Goal: Complete application form

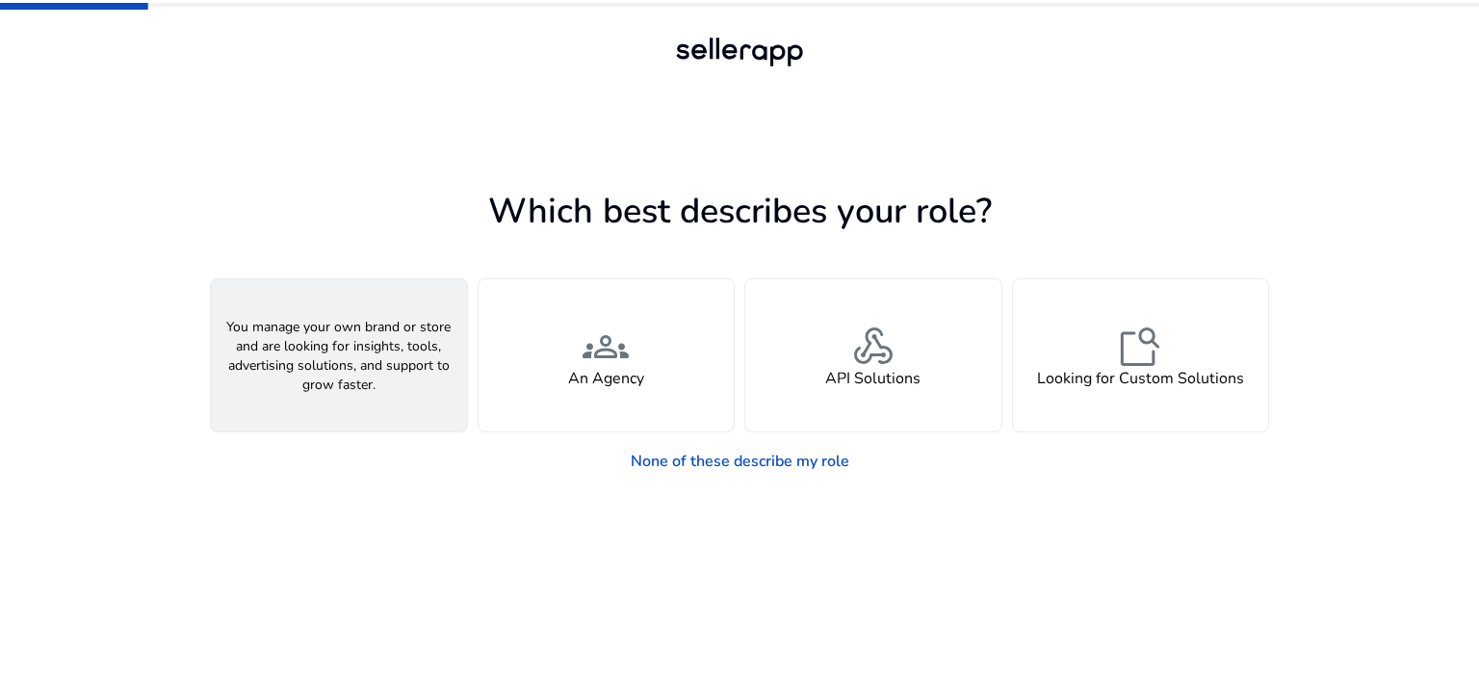
click at [374, 431] on div "person A Seller" at bounding box center [339, 355] width 256 height 152
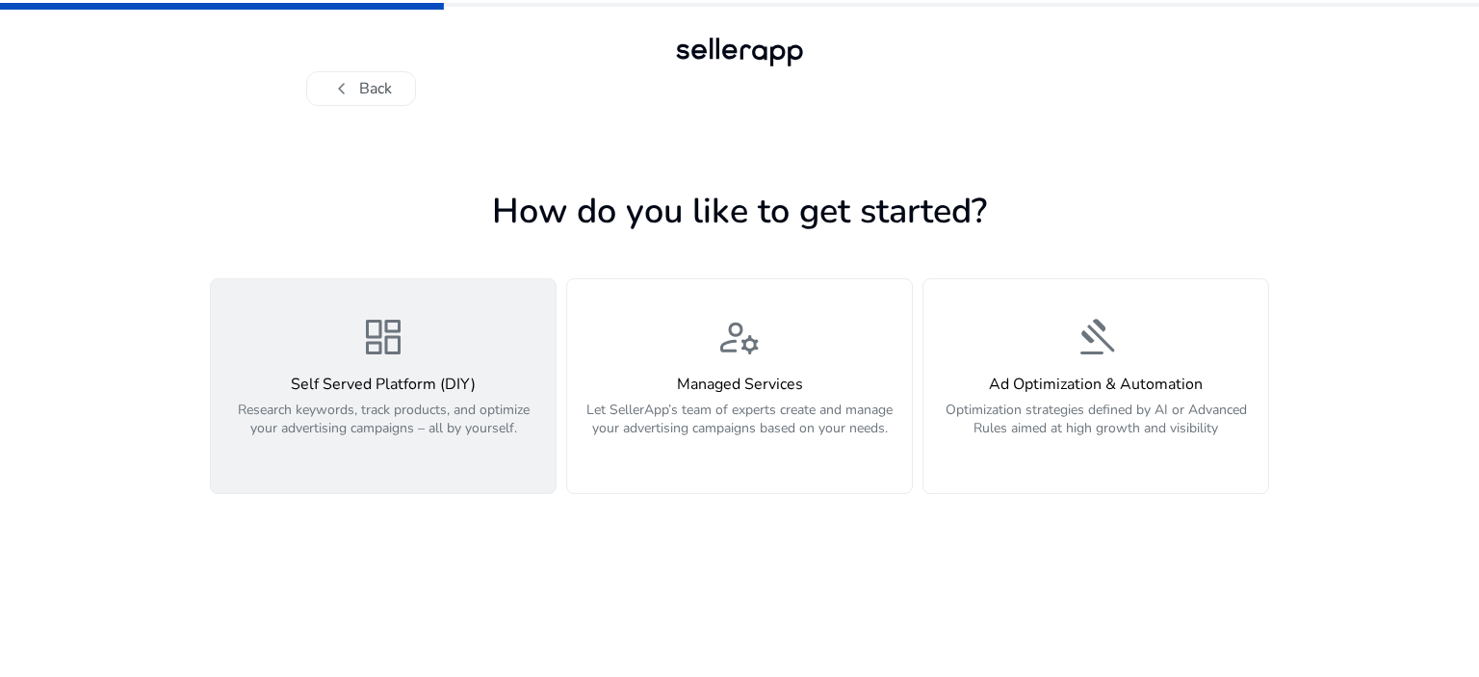
click at [300, 458] on div "dashboard Self Served Platform (DIY) Research keywords, track products, and opt…" at bounding box center [383, 386] width 322 height 144
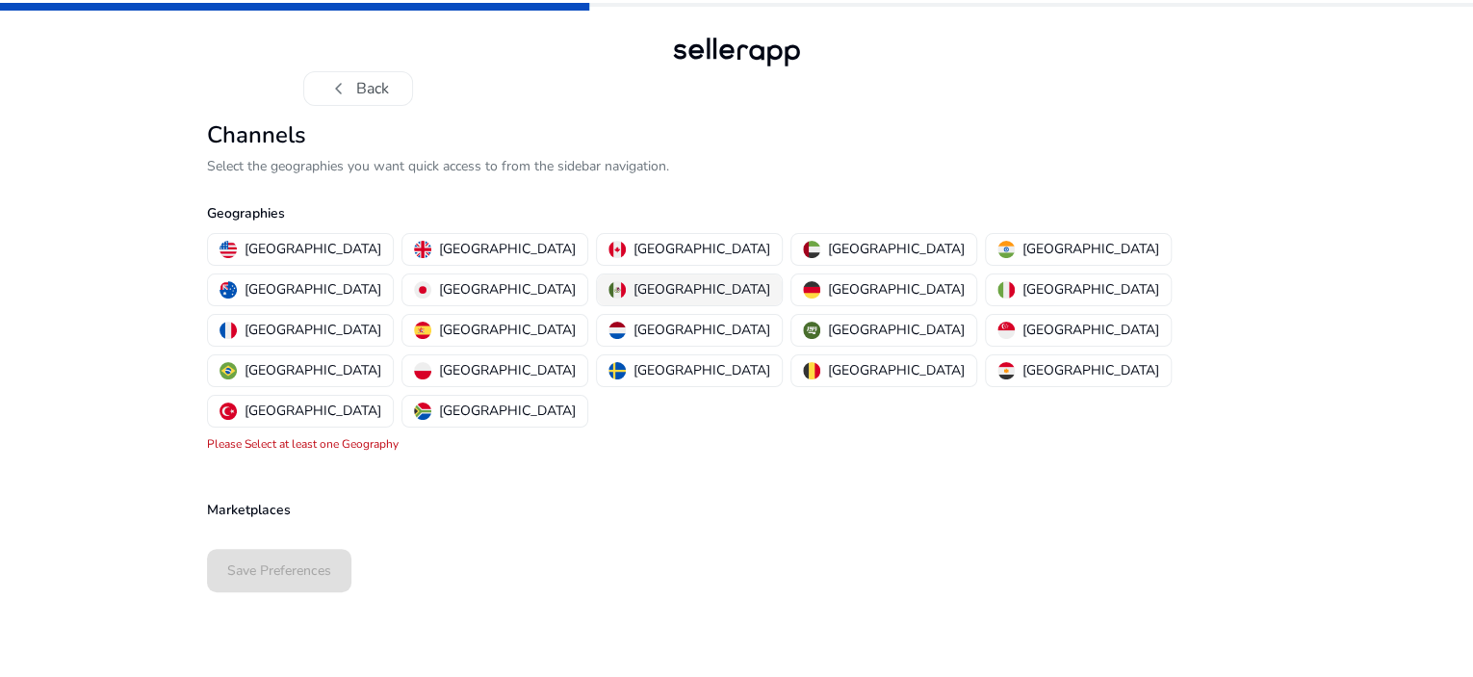
scroll to position [54, 0]
click at [304, 266] on mat-chip-option "[GEOGRAPHIC_DATA]" at bounding box center [300, 249] width 187 height 33
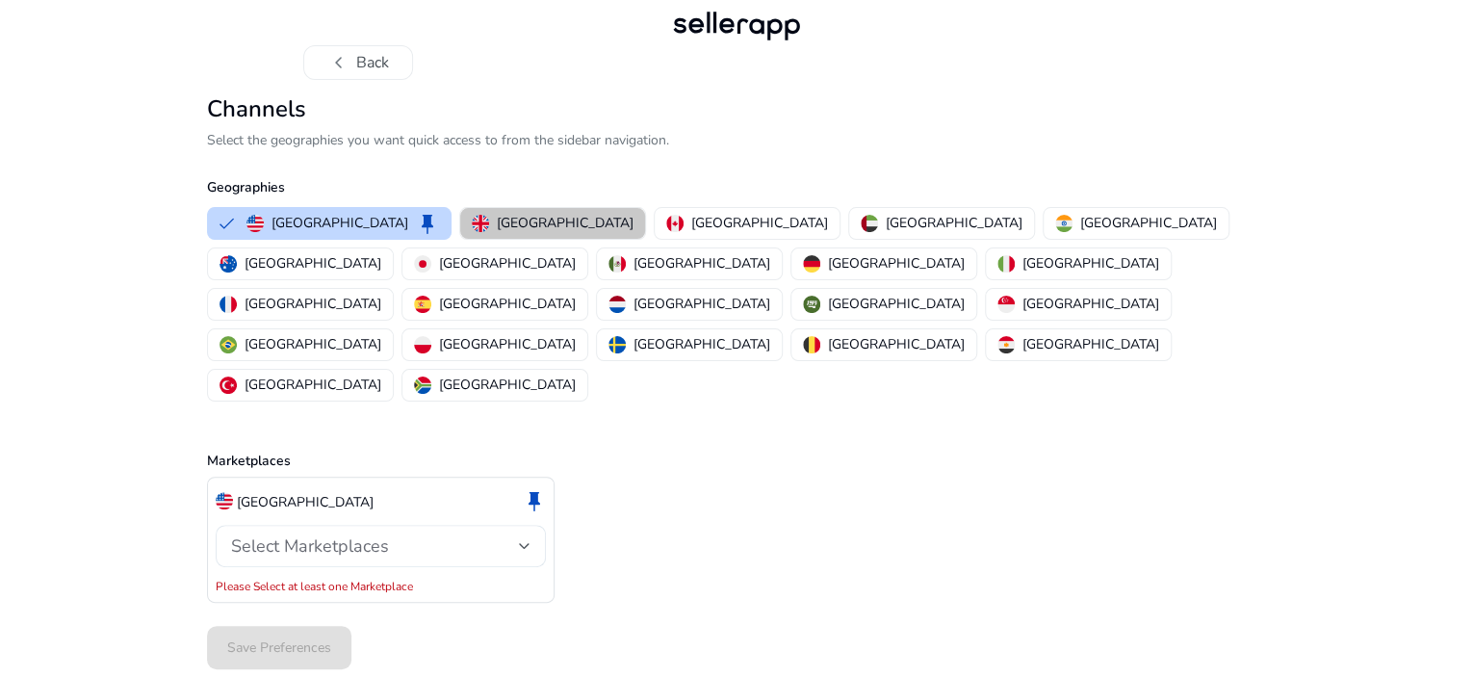
click at [497, 233] on p "[GEOGRAPHIC_DATA]" at bounding box center [565, 223] width 137 height 20
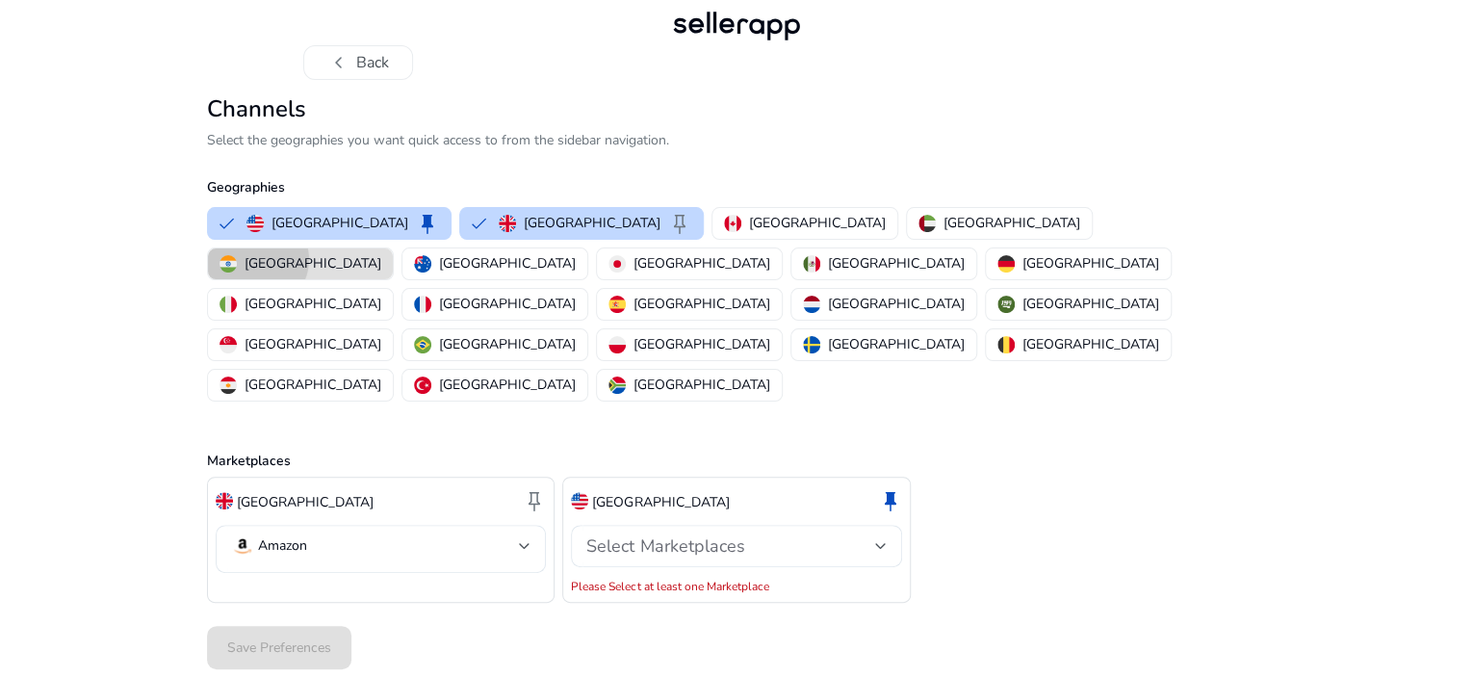
click at [381, 273] on p "[GEOGRAPHIC_DATA]" at bounding box center [313, 263] width 137 height 20
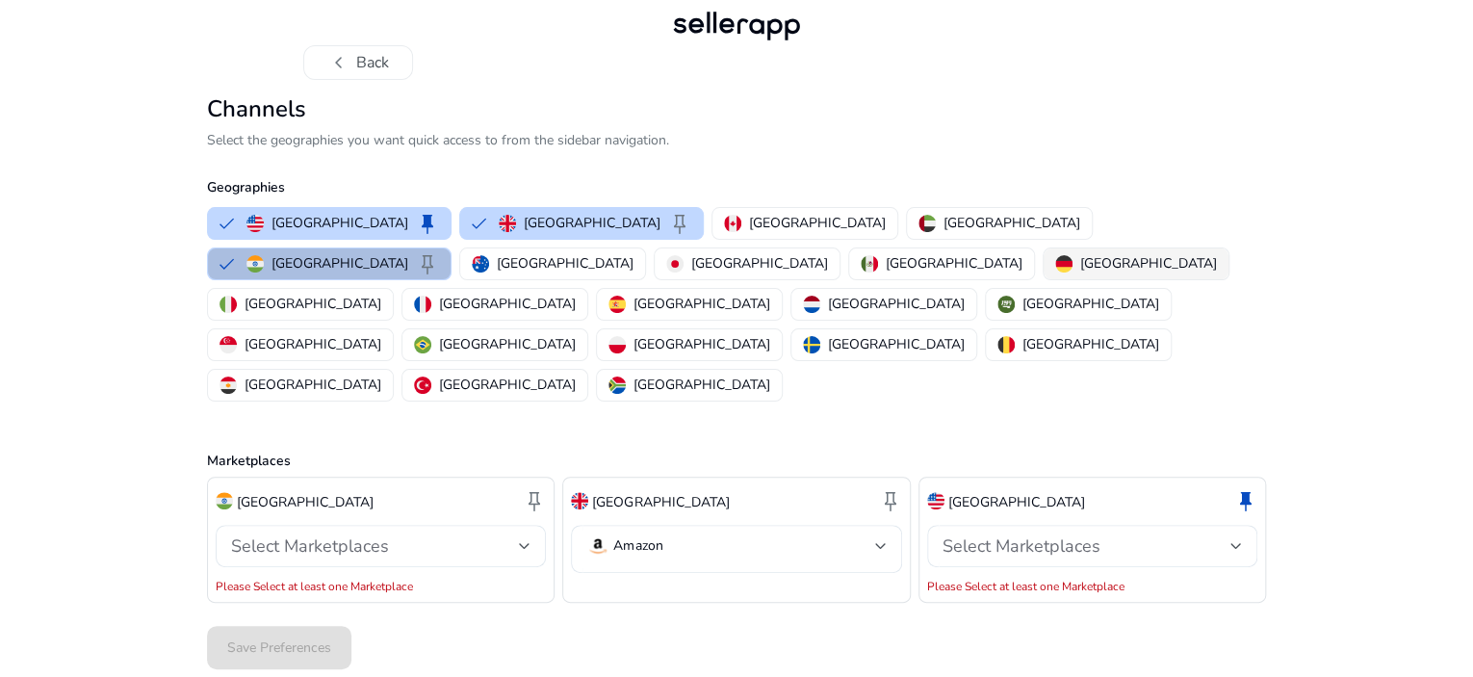
click at [1080, 273] on p "[GEOGRAPHIC_DATA]" at bounding box center [1148, 263] width 137 height 20
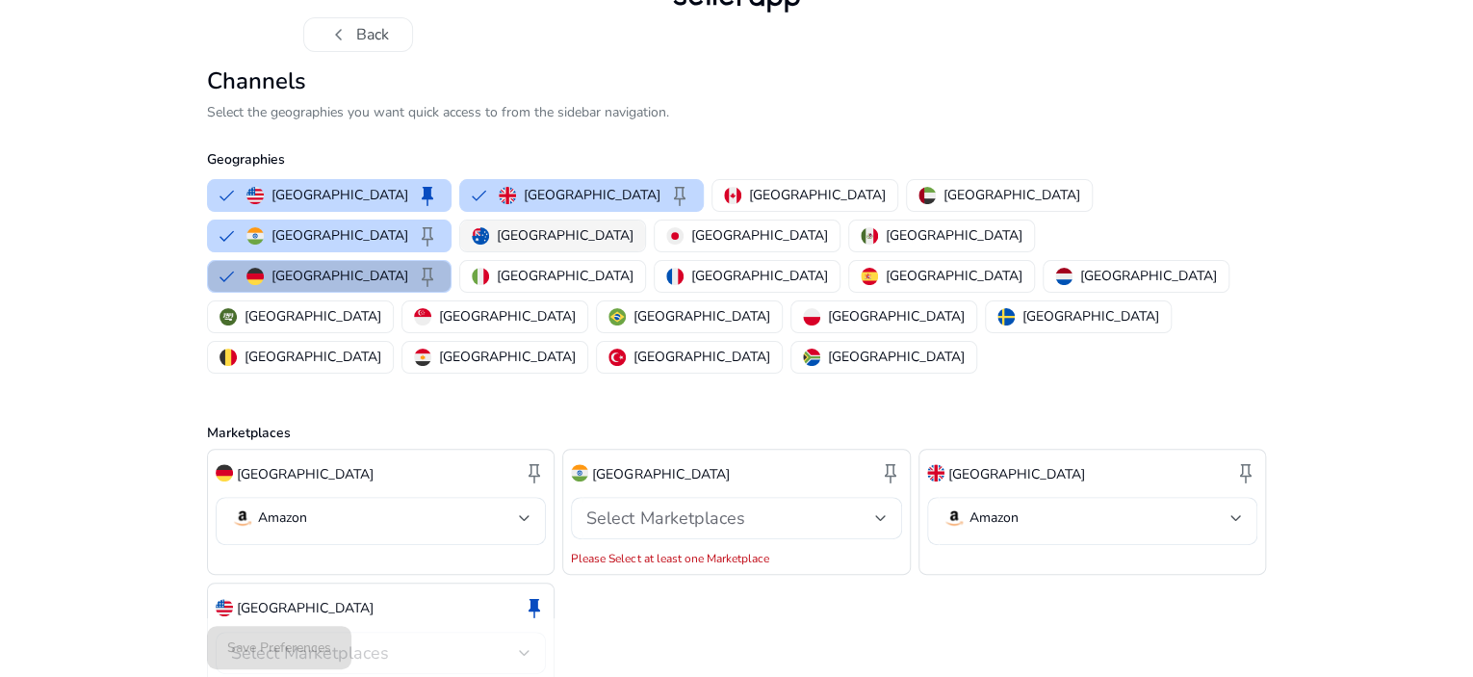
click at [497, 246] on p "[GEOGRAPHIC_DATA]" at bounding box center [565, 235] width 137 height 20
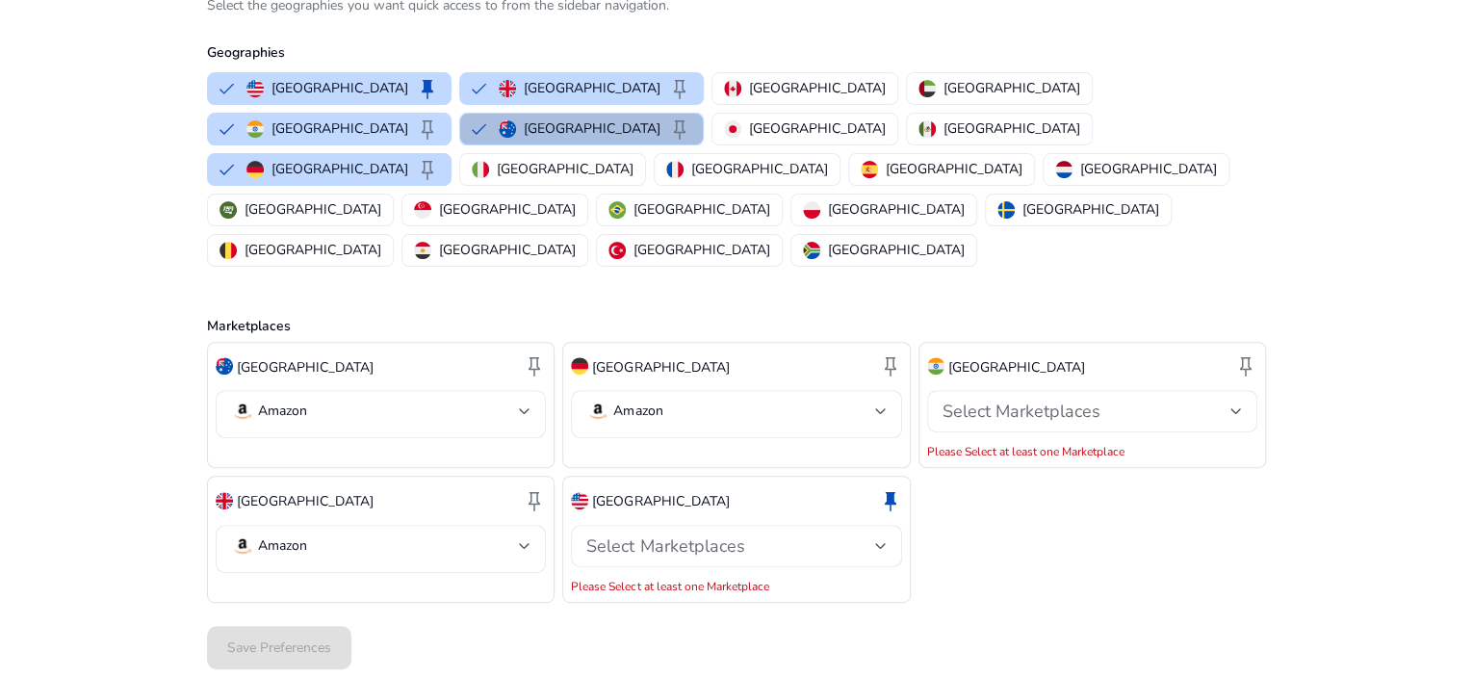
scroll to position [376, 0]
click at [681, 534] on span "Select Marketplaces" at bounding box center [665, 545] width 158 height 23
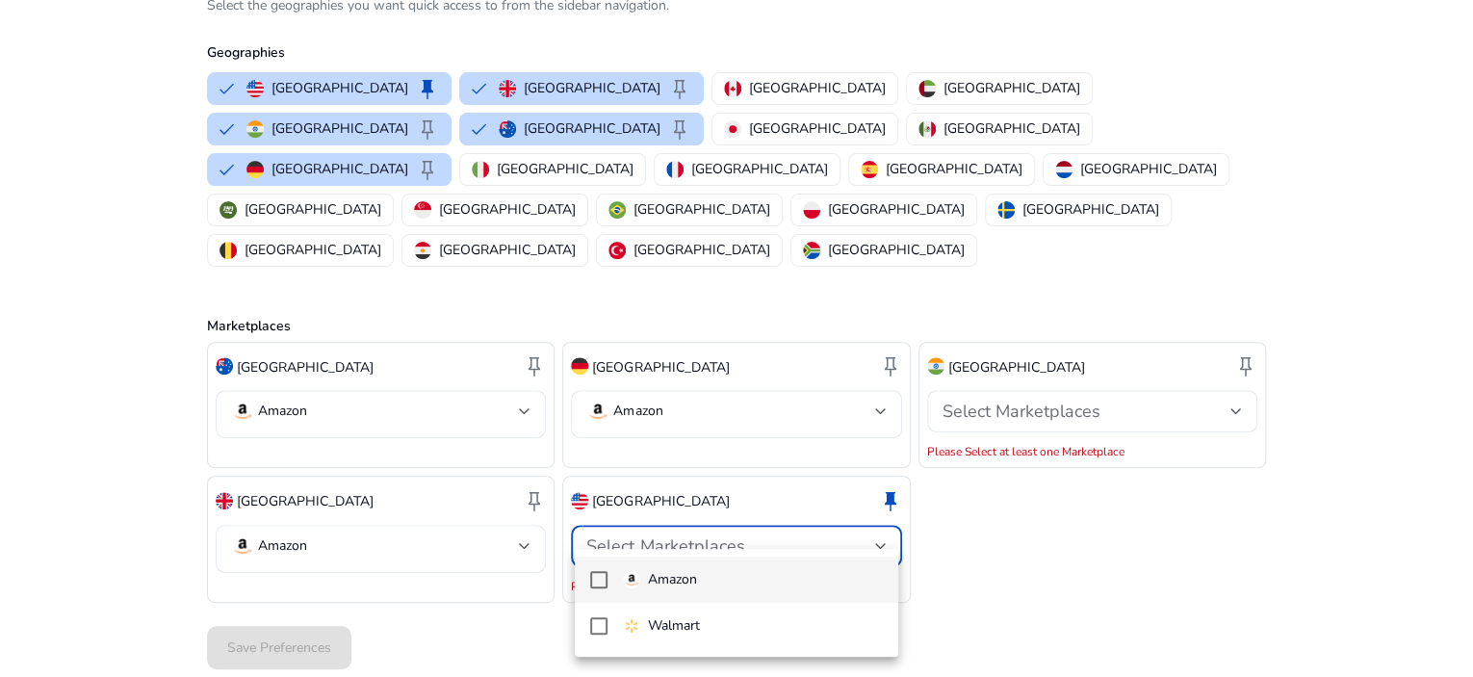
click at [670, 572] on p "Amazon" at bounding box center [672, 579] width 49 height 21
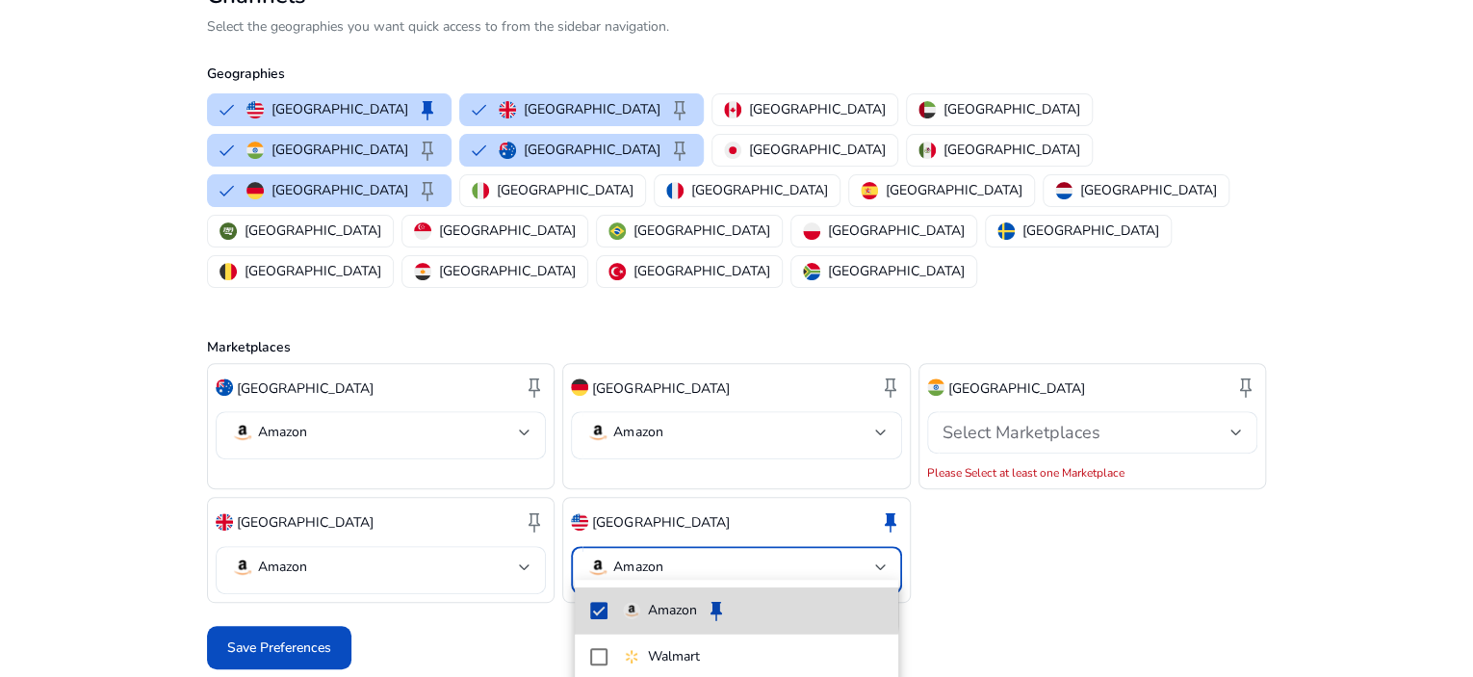
scroll to position [359, 0]
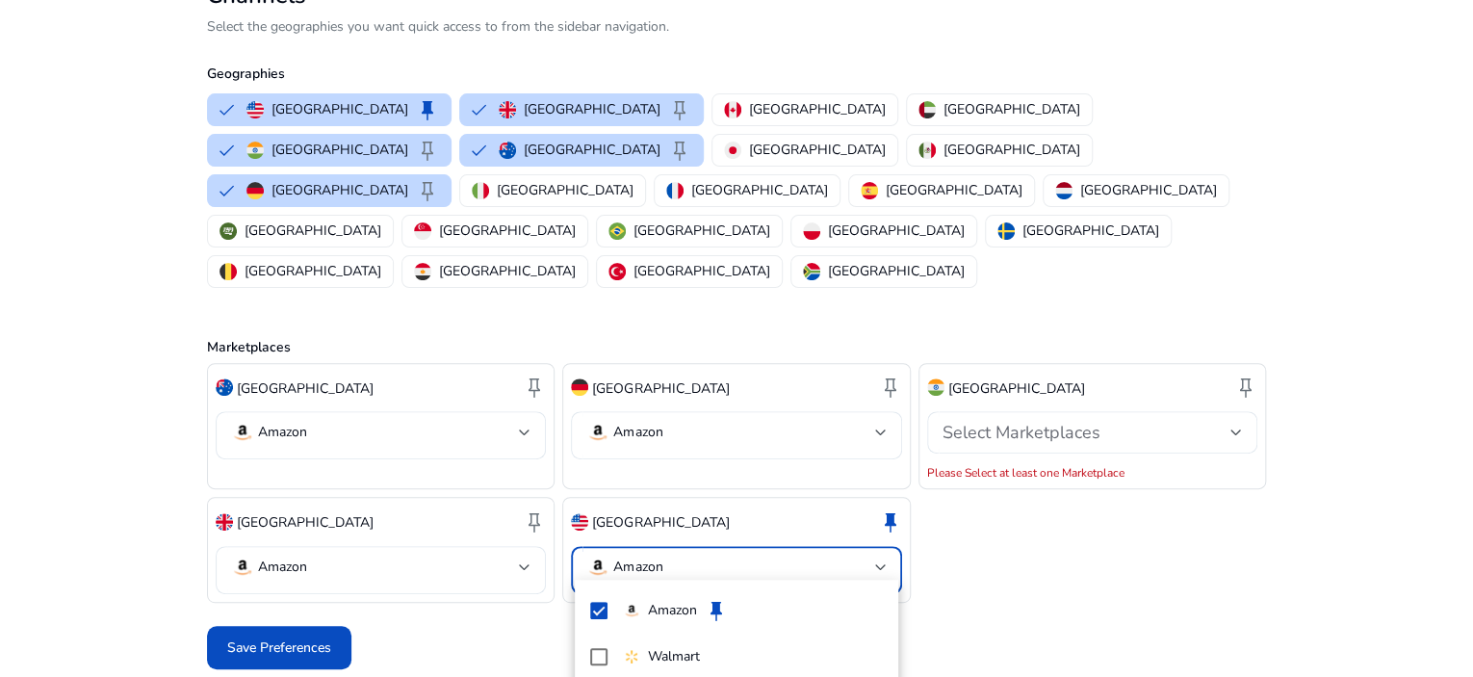
click at [279, 630] on div at bounding box center [736, 338] width 1473 height 677
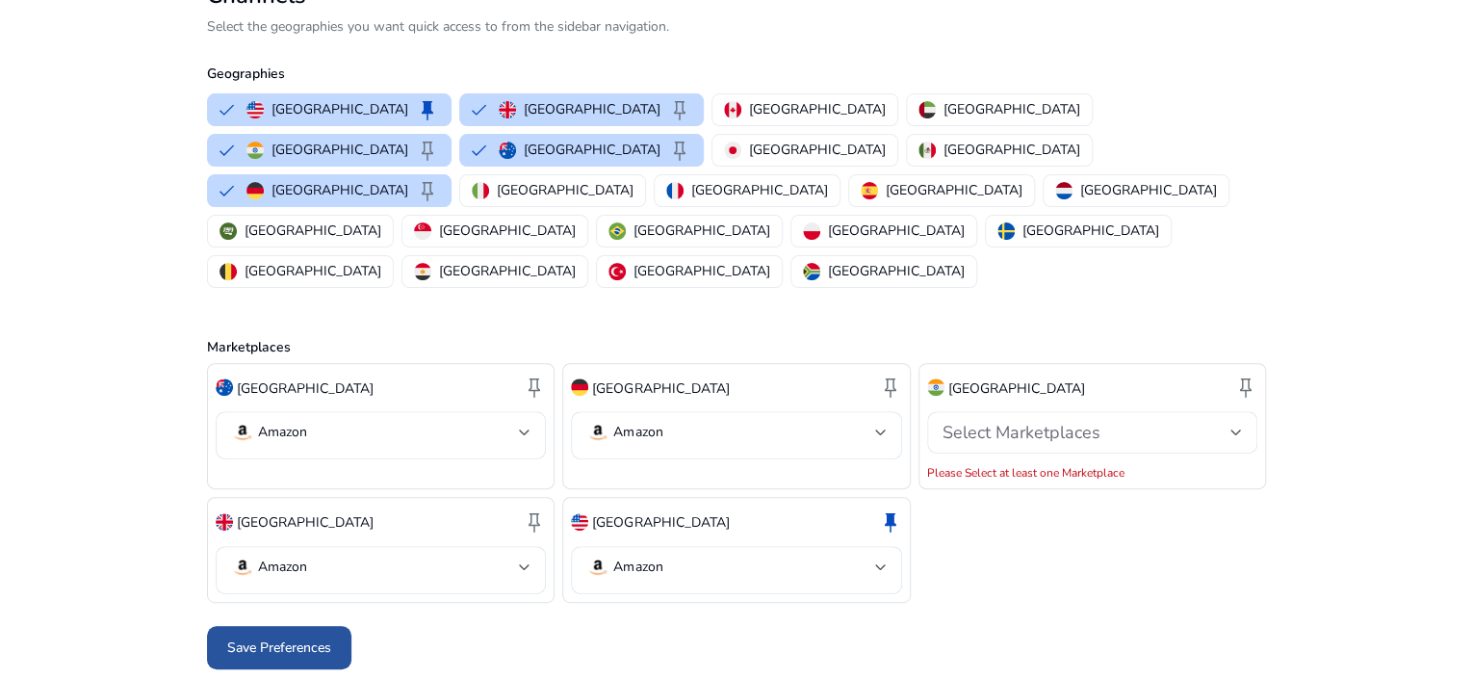
click at [282, 652] on span "Save Preferences" at bounding box center [279, 647] width 104 height 20
